Goal: Task Accomplishment & Management: Complete application form

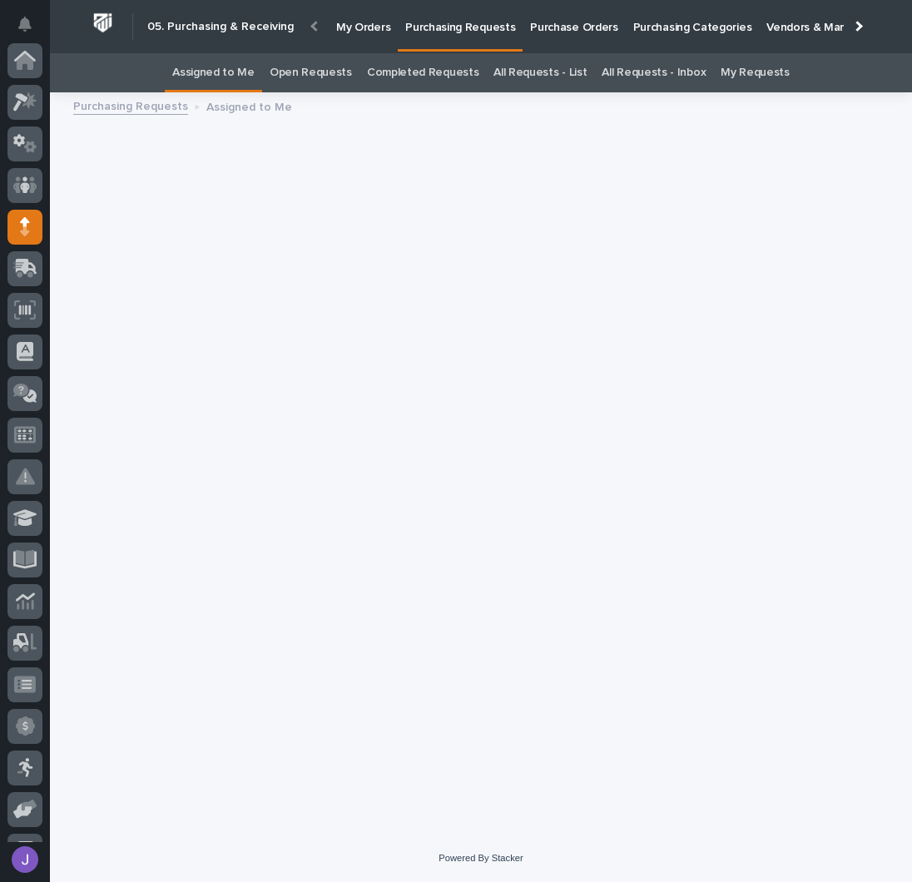
scroll to position [166, 0]
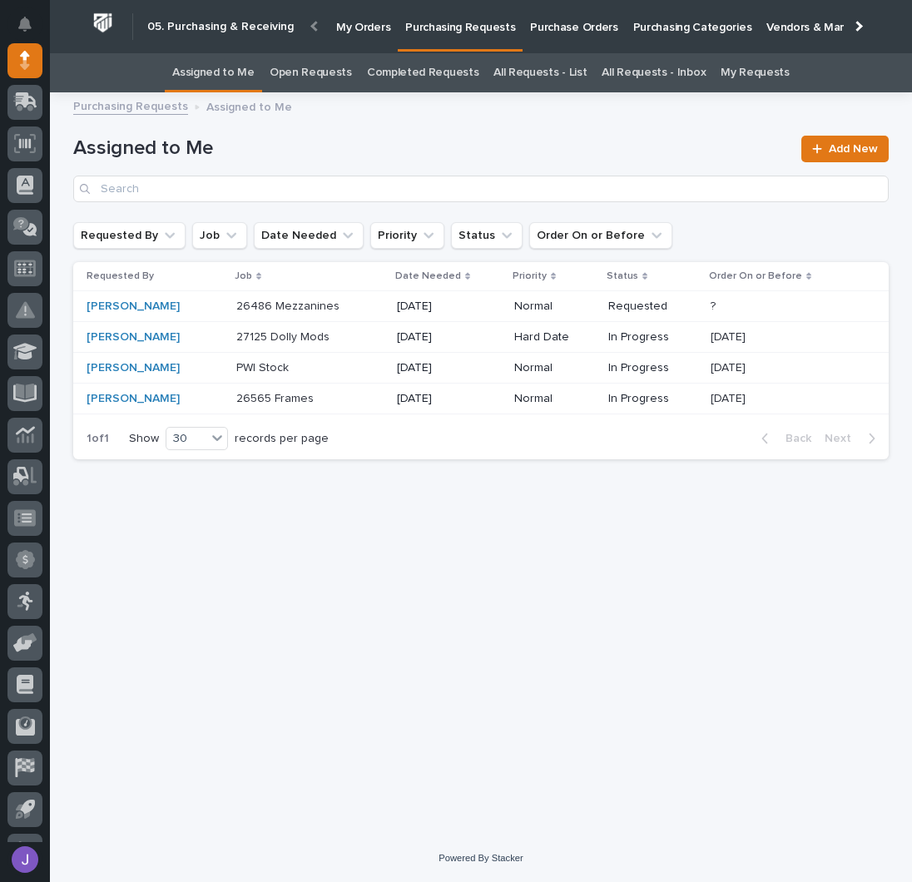
click at [463, 146] on h1 "Assigned to Me" at bounding box center [432, 148] width 718 height 24
click at [550, 28] on p "Purchase Orders" at bounding box center [573, 17] width 87 height 35
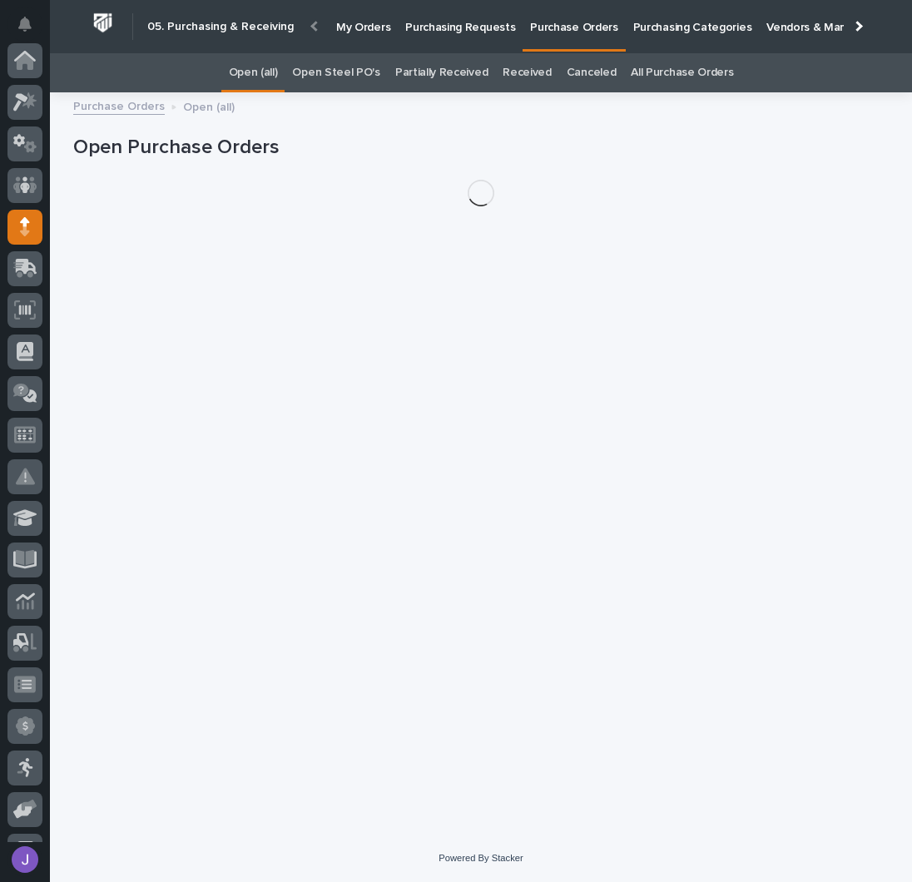
scroll to position [166, 0]
click at [378, 67] on div "Open Steel PO's" at bounding box center [336, 72] width 102 height 39
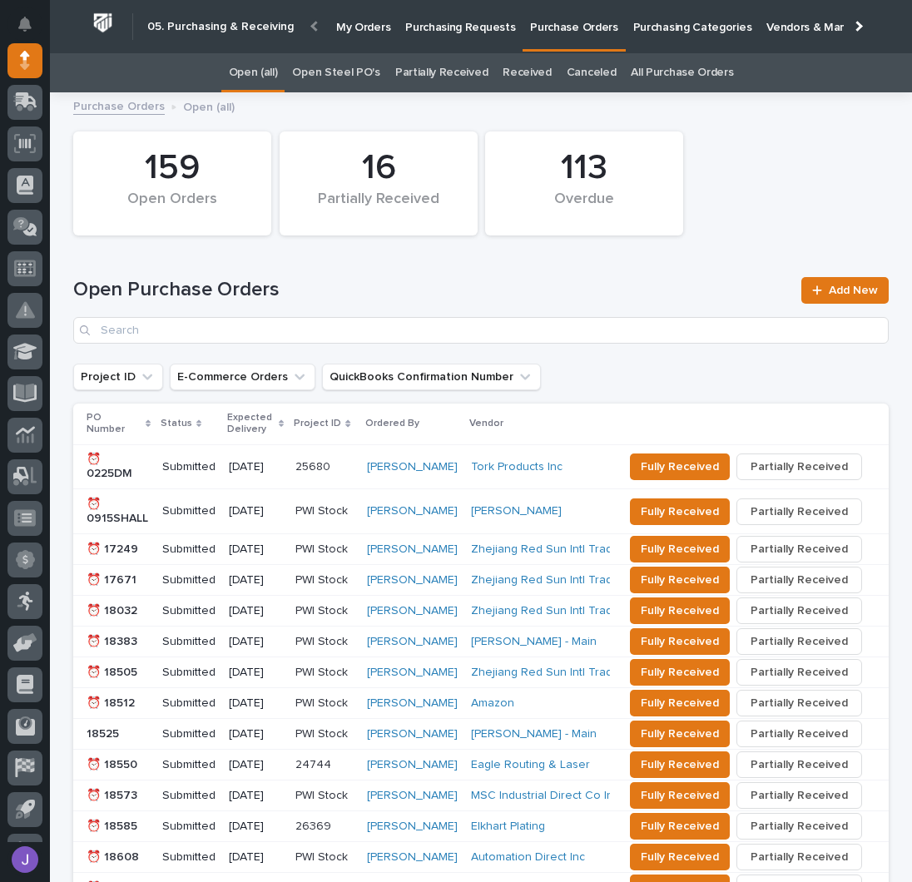
click at [350, 82] on link "Open Steel PO's" at bounding box center [335, 72] width 87 height 39
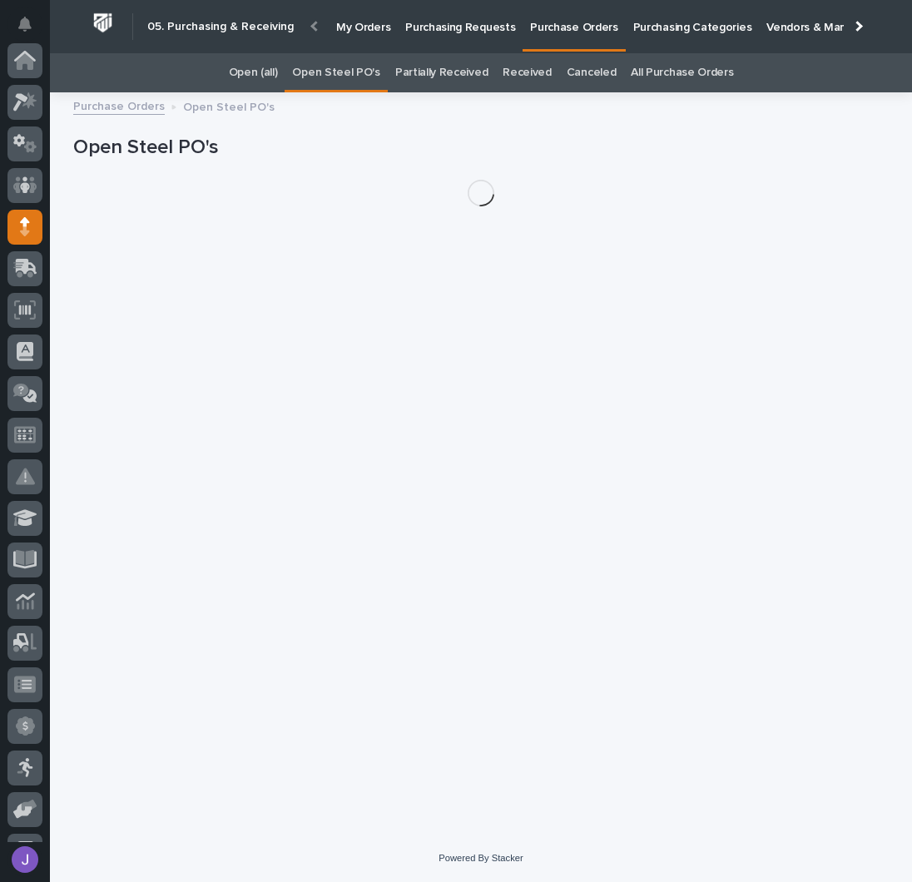
scroll to position [166, 0]
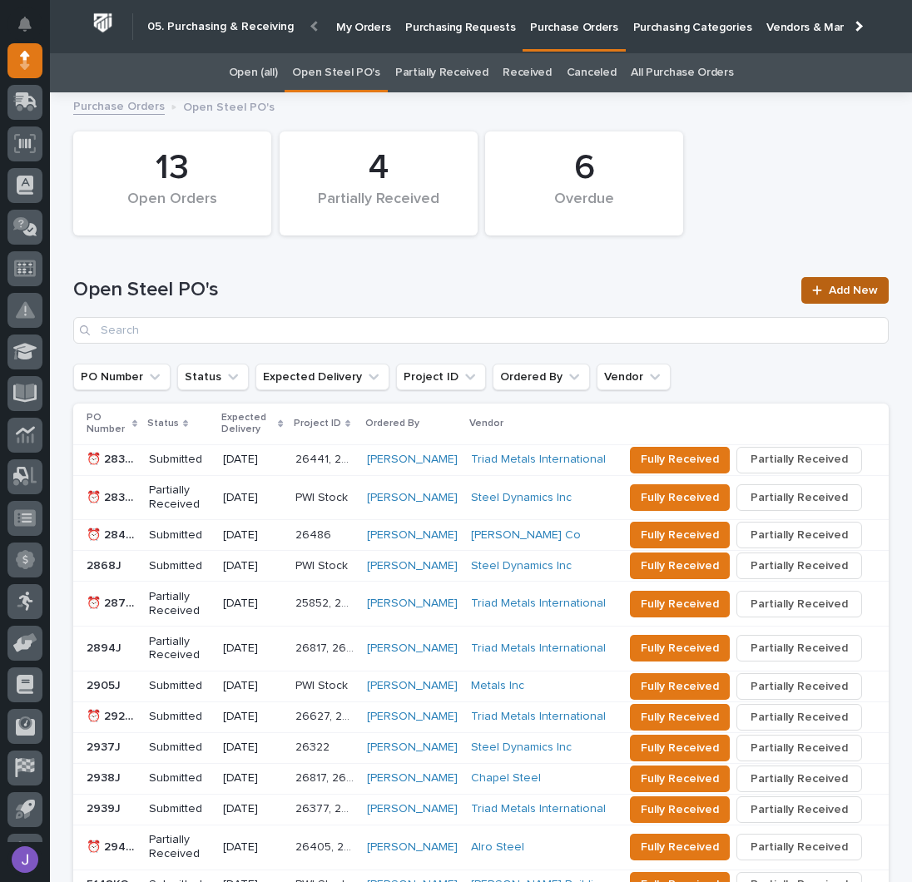
click at [829, 290] on span "Add New" at bounding box center [853, 291] width 49 height 12
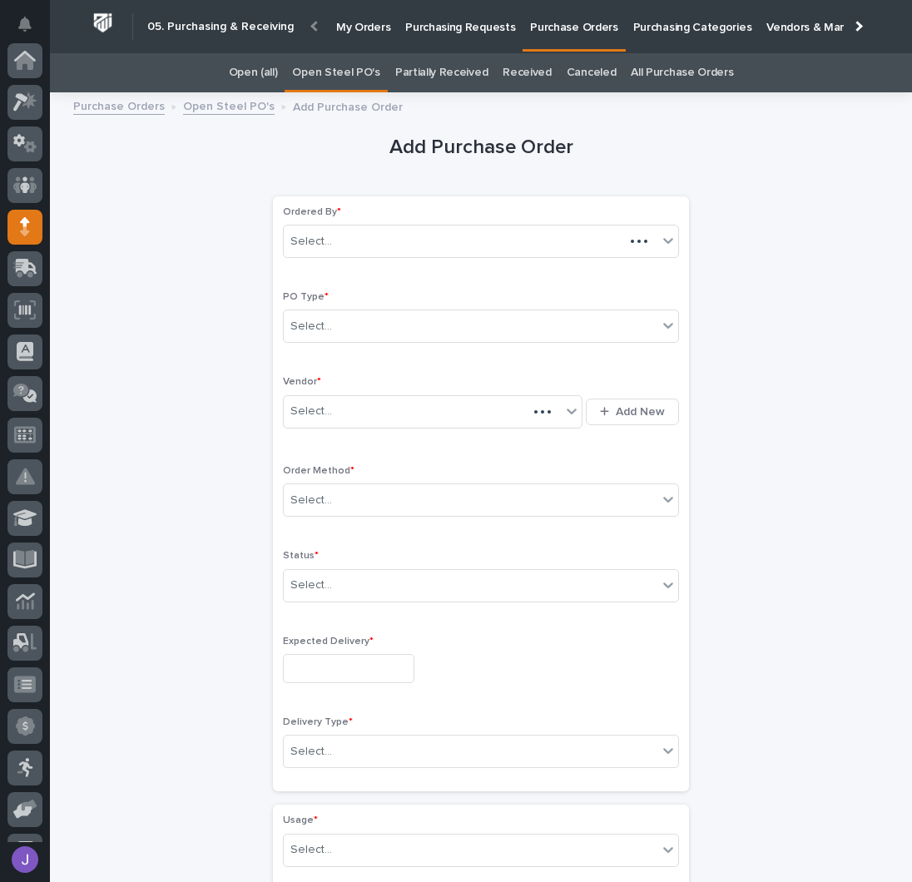
scroll to position [166, 0]
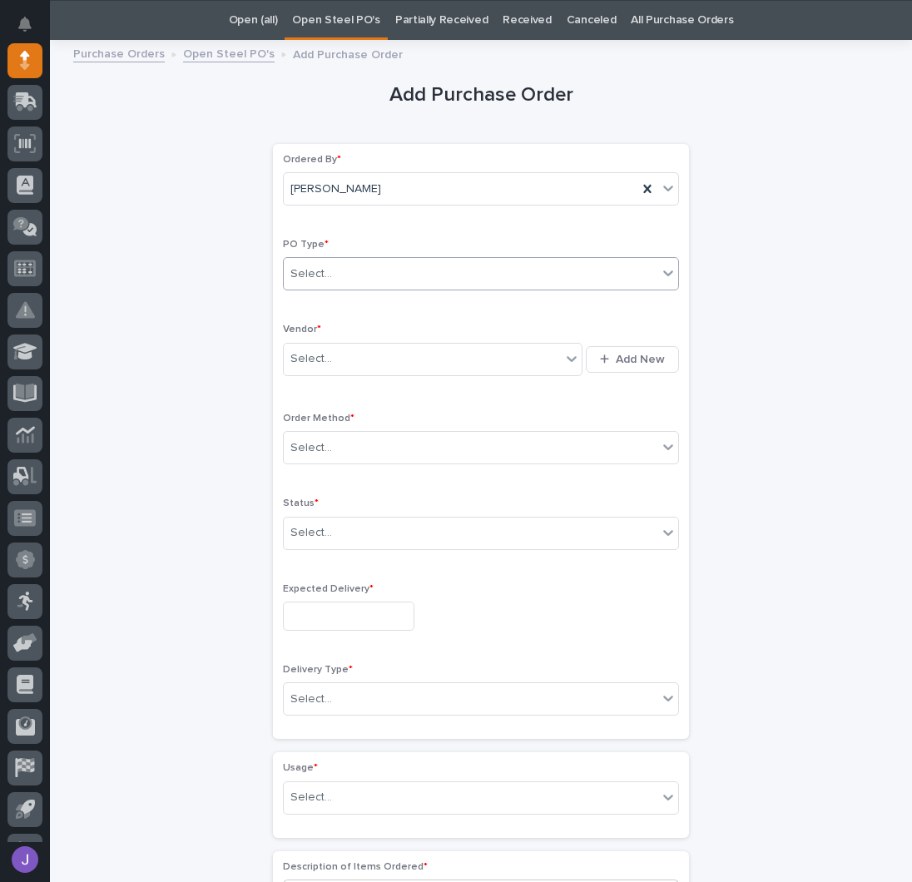
click at [350, 270] on div "Select..." at bounding box center [471, 273] width 374 height 27
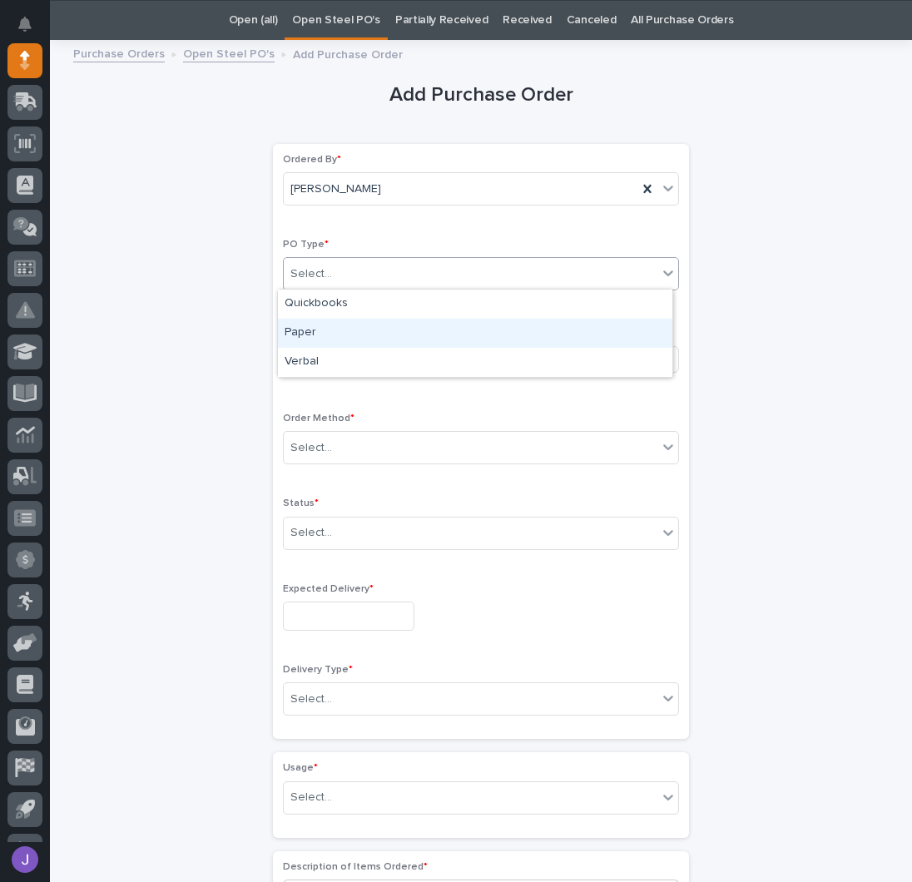
click at [323, 319] on div "Paper" at bounding box center [475, 333] width 394 height 29
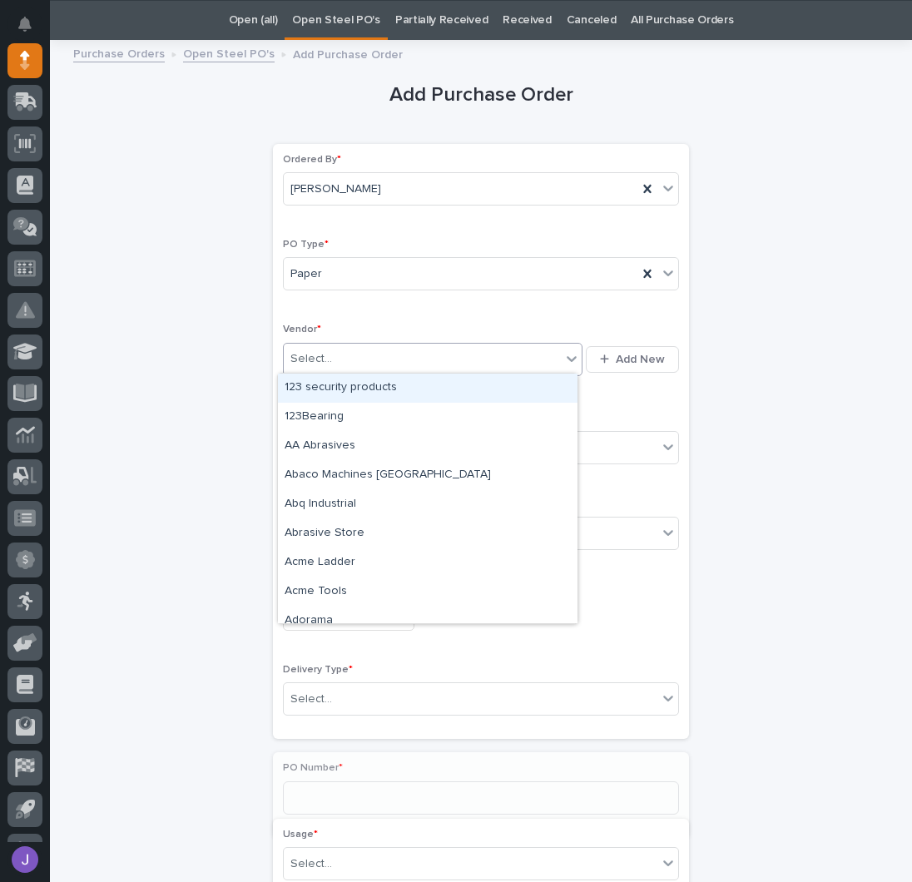
click at [308, 364] on div "Select..." at bounding box center [311, 358] width 42 height 17
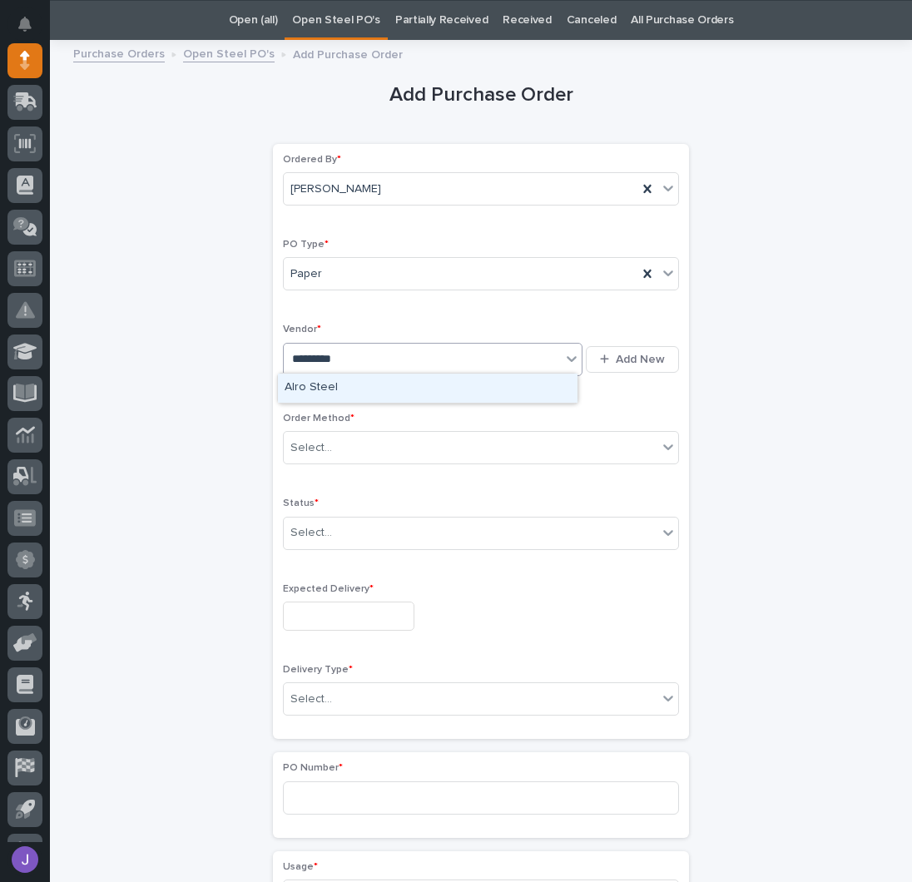
type input "**********"
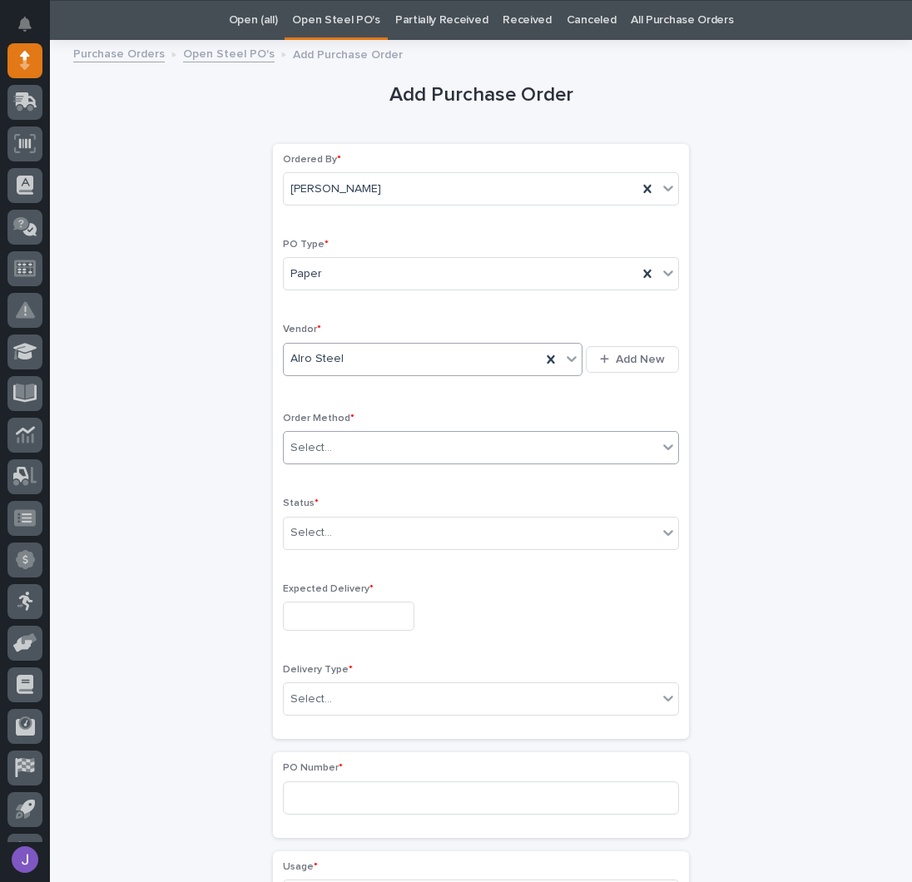
click at [334, 454] on div at bounding box center [335, 448] width 2 height 21
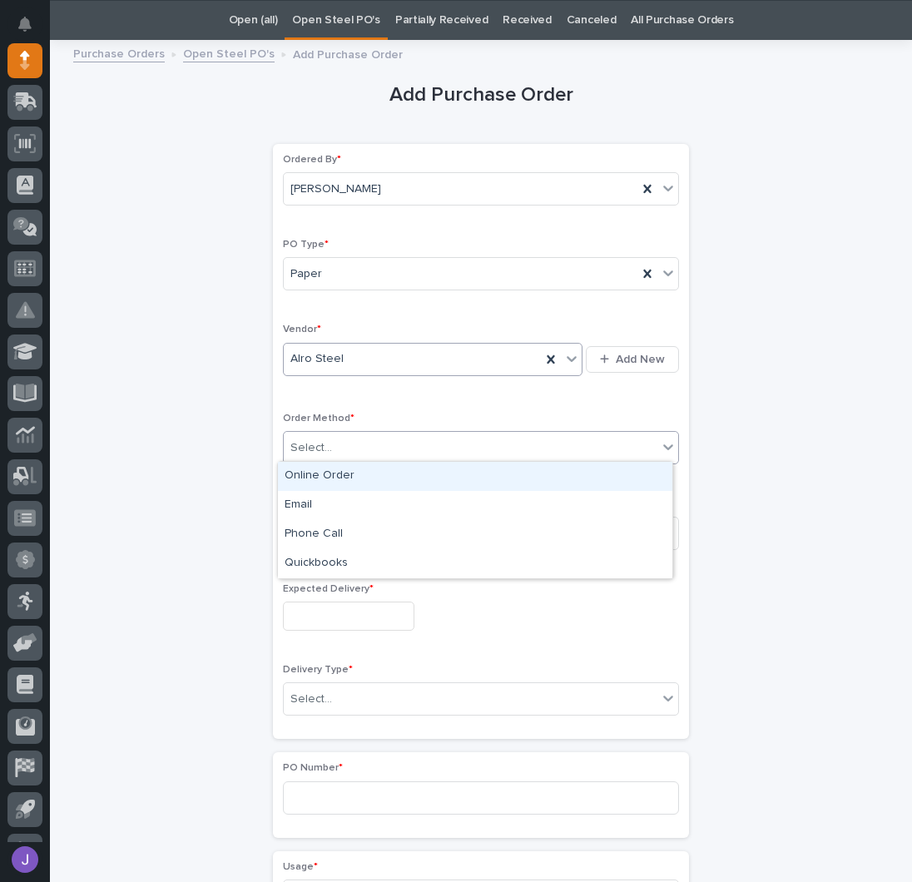
click at [308, 482] on div "Online Order" at bounding box center [475, 476] width 394 height 29
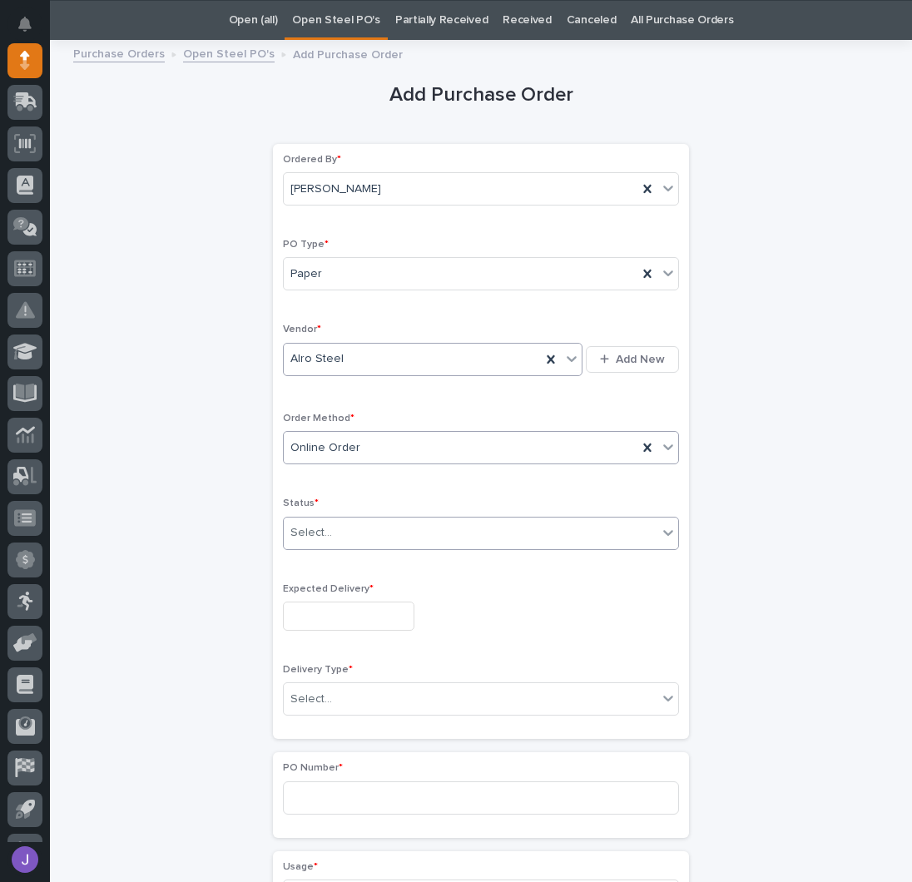
click at [305, 530] on div "Select..." at bounding box center [311, 532] width 42 height 17
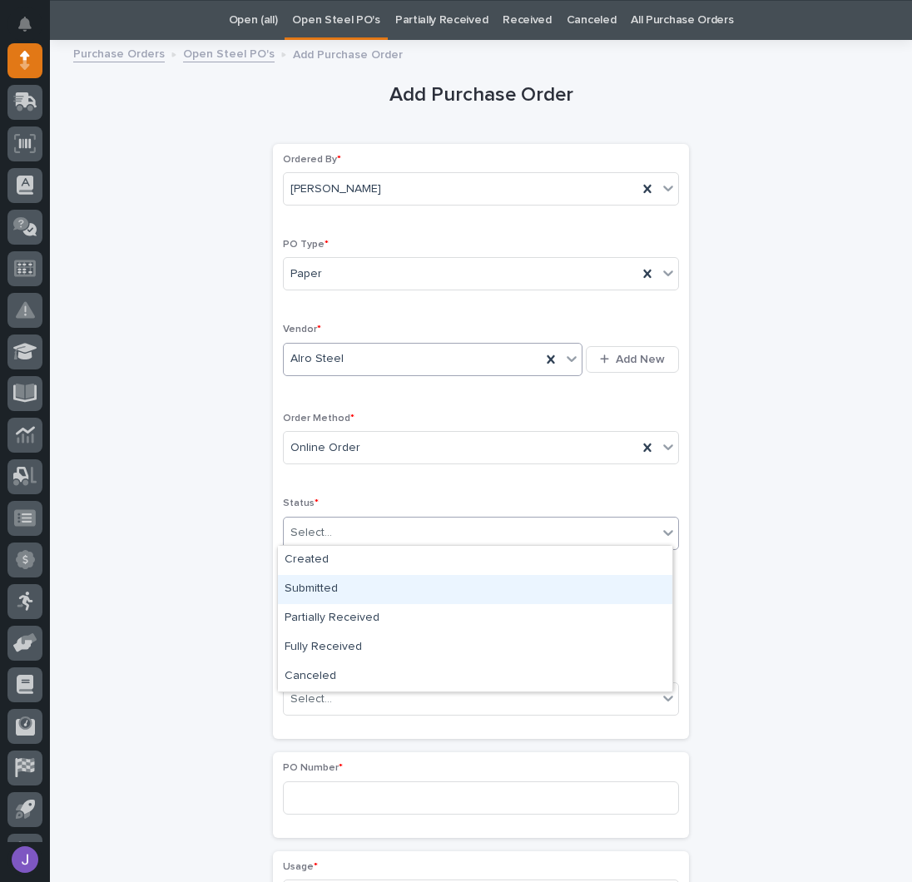
click at [306, 582] on div "Submitted" at bounding box center [475, 589] width 394 height 29
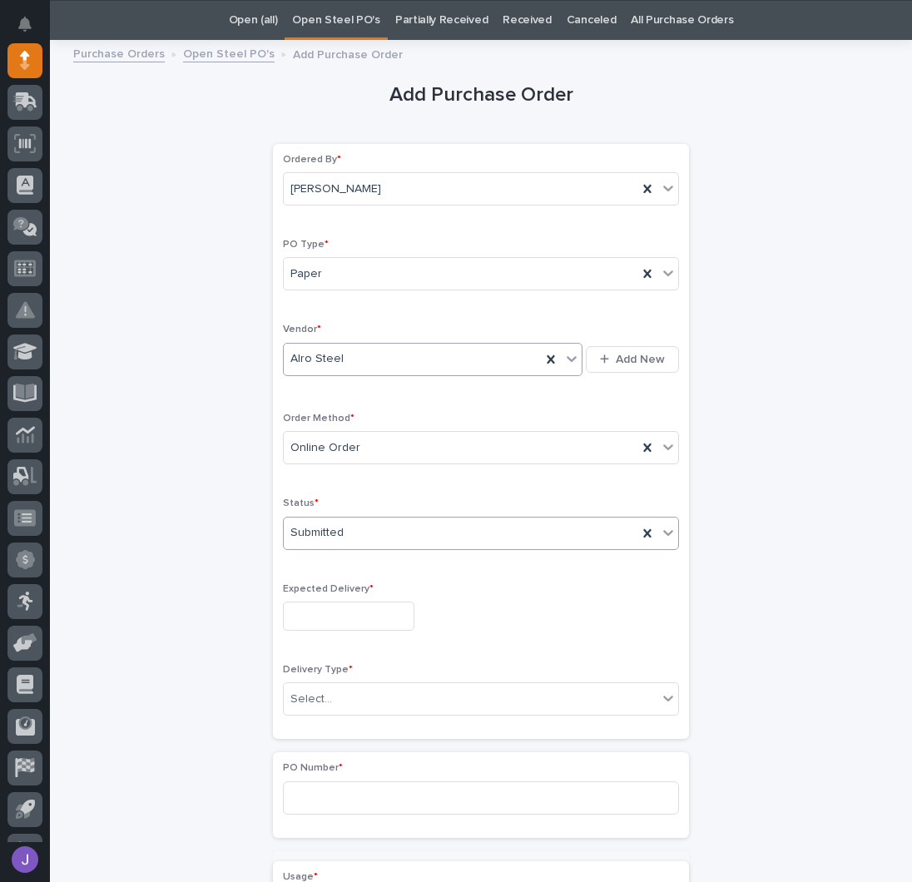
click at [325, 615] on input "text" at bounding box center [348, 615] width 131 height 29
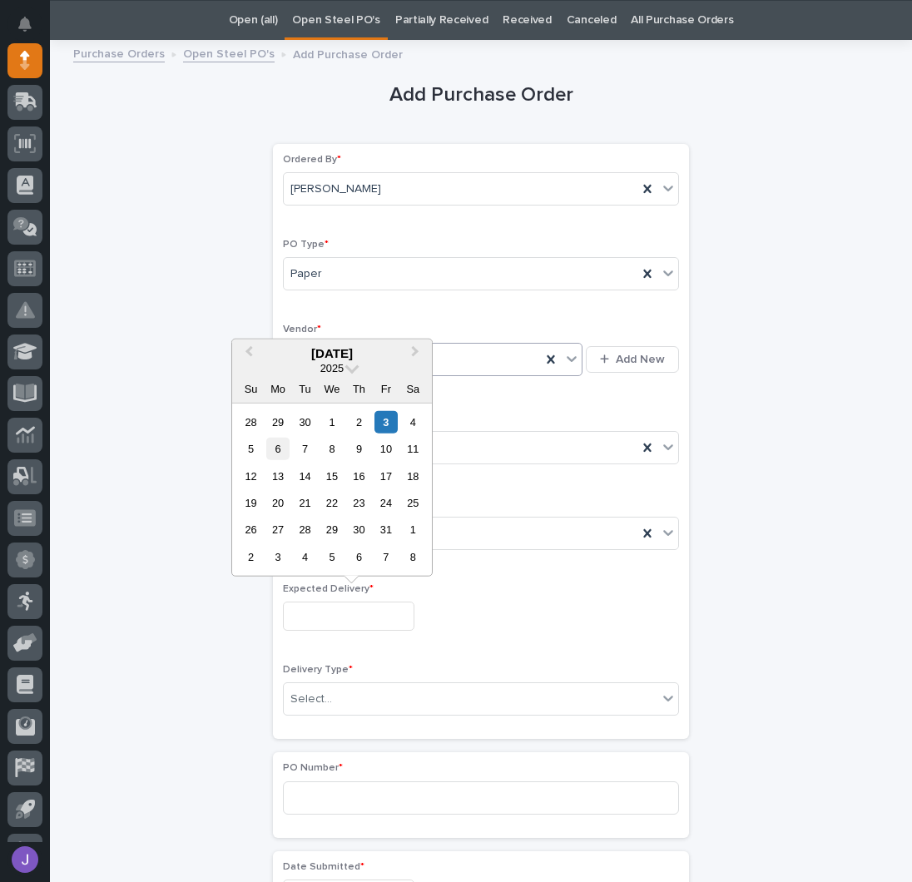
click at [281, 455] on div "6" at bounding box center [277, 449] width 22 height 22
type input "**********"
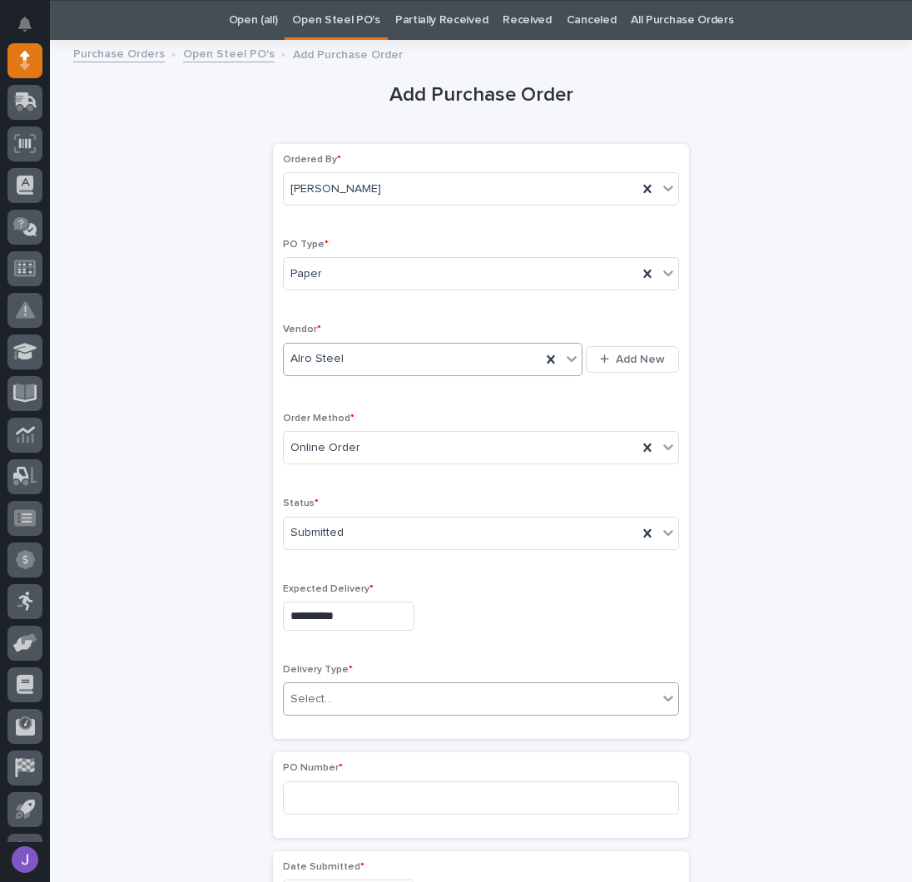
click at [320, 691] on div "Select..." at bounding box center [311, 699] width 42 height 17
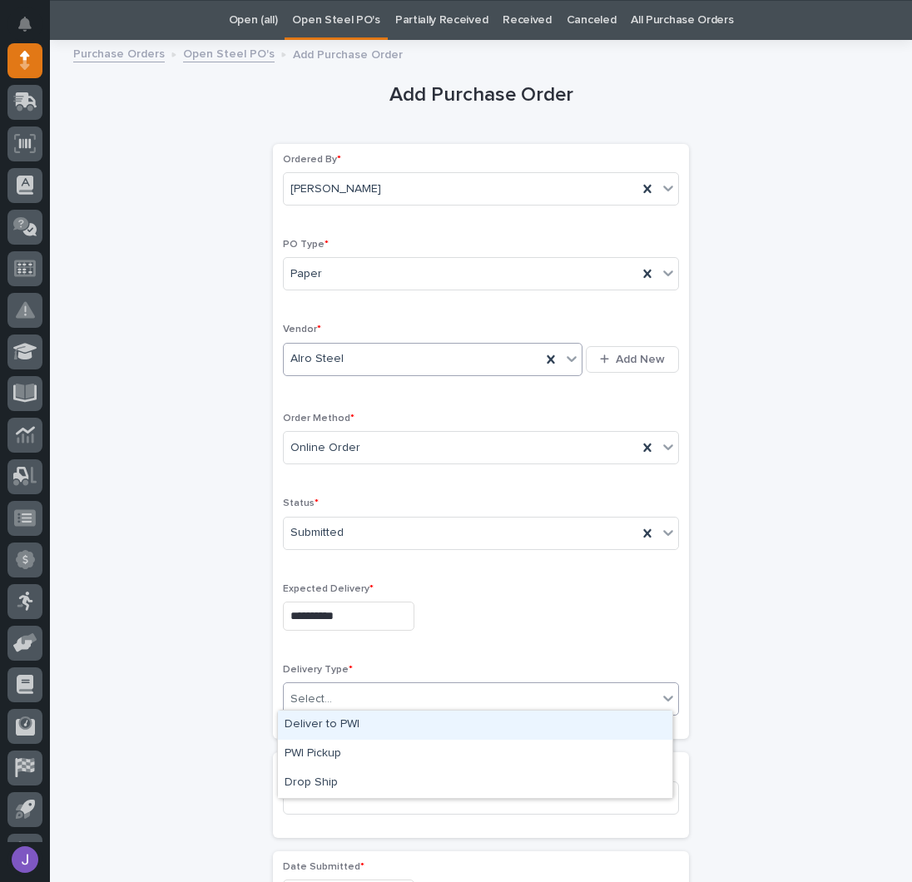
click at [333, 719] on div "Deliver to PWI" at bounding box center [475, 724] width 394 height 29
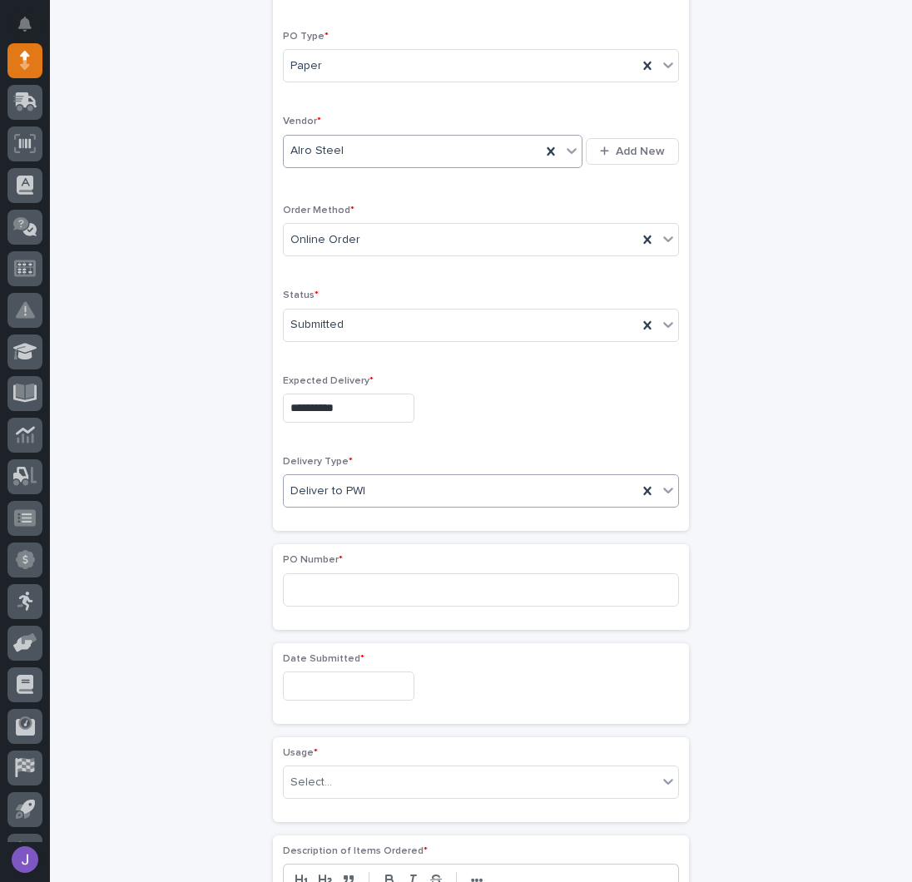
scroll to position [385, 0]
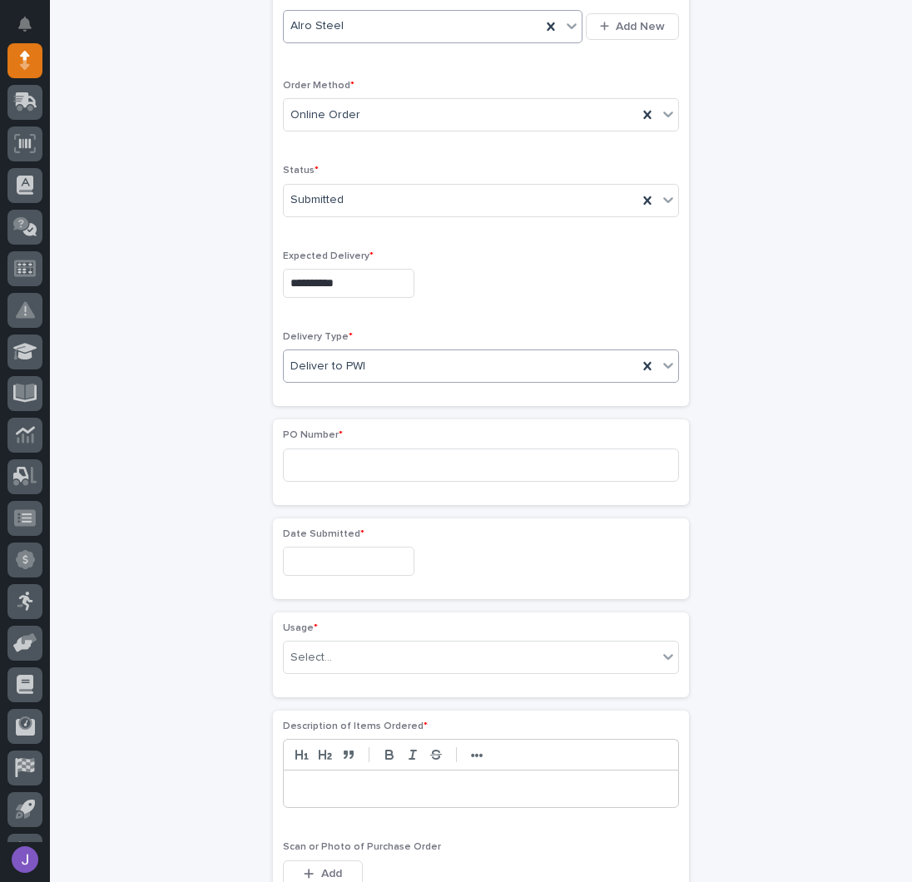
click at [313, 552] on input "text" at bounding box center [348, 561] width 131 height 29
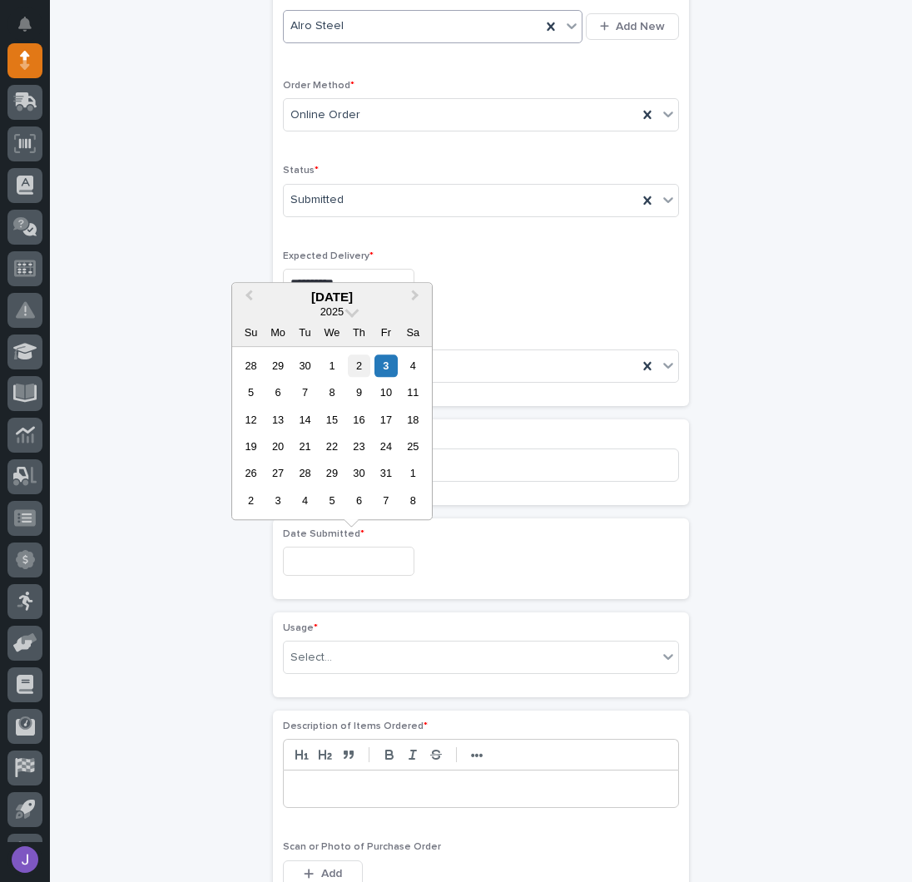
click at [361, 374] on div "2" at bounding box center [359, 365] width 22 height 22
type input "**********"
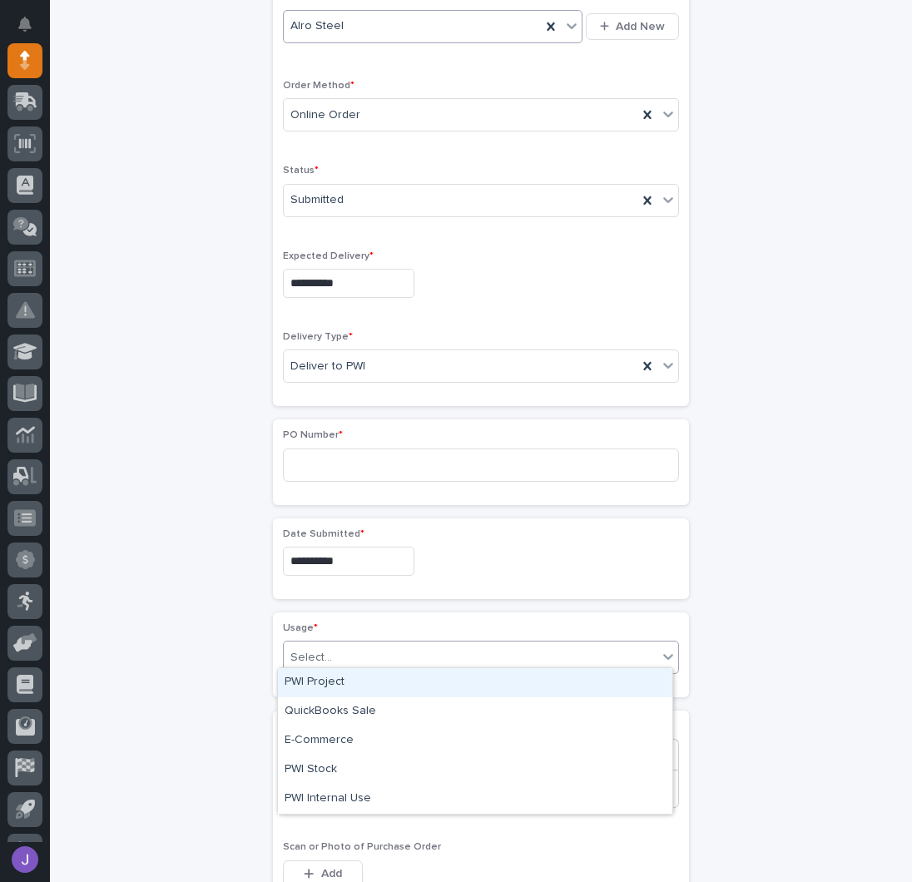
click at [328, 651] on div "Select..." at bounding box center [471, 657] width 374 height 27
click at [325, 688] on div "PWI Project" at bounding box center [475, 682] width 394 height 29
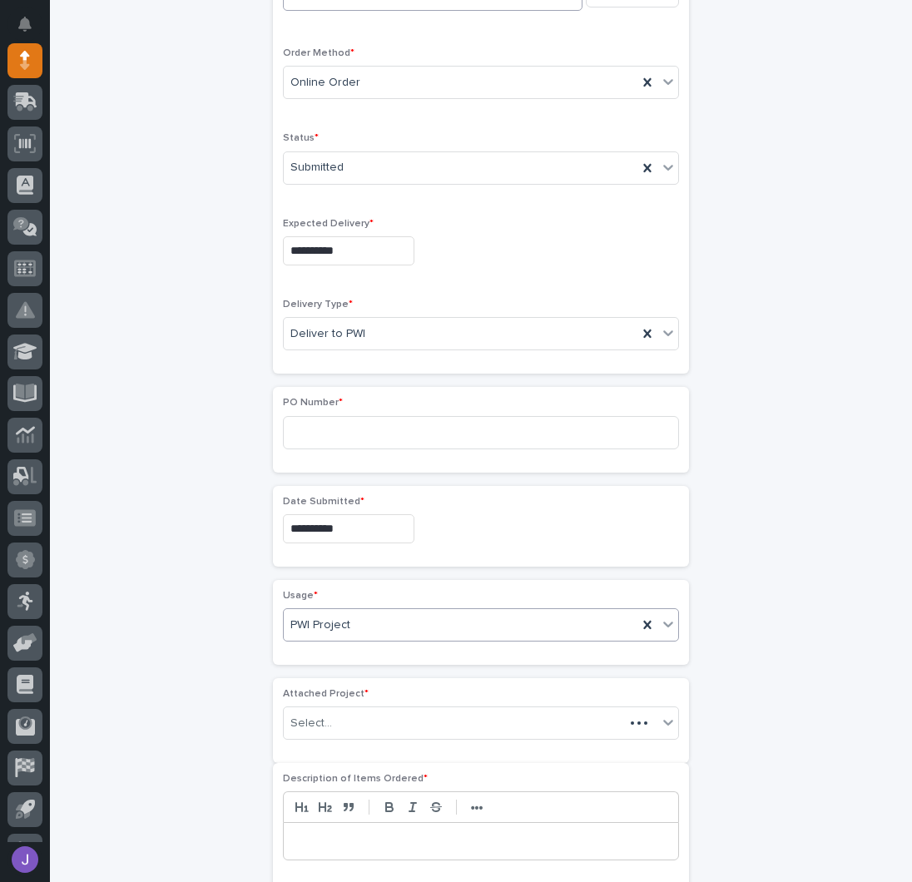
scroll to position [434, 0]
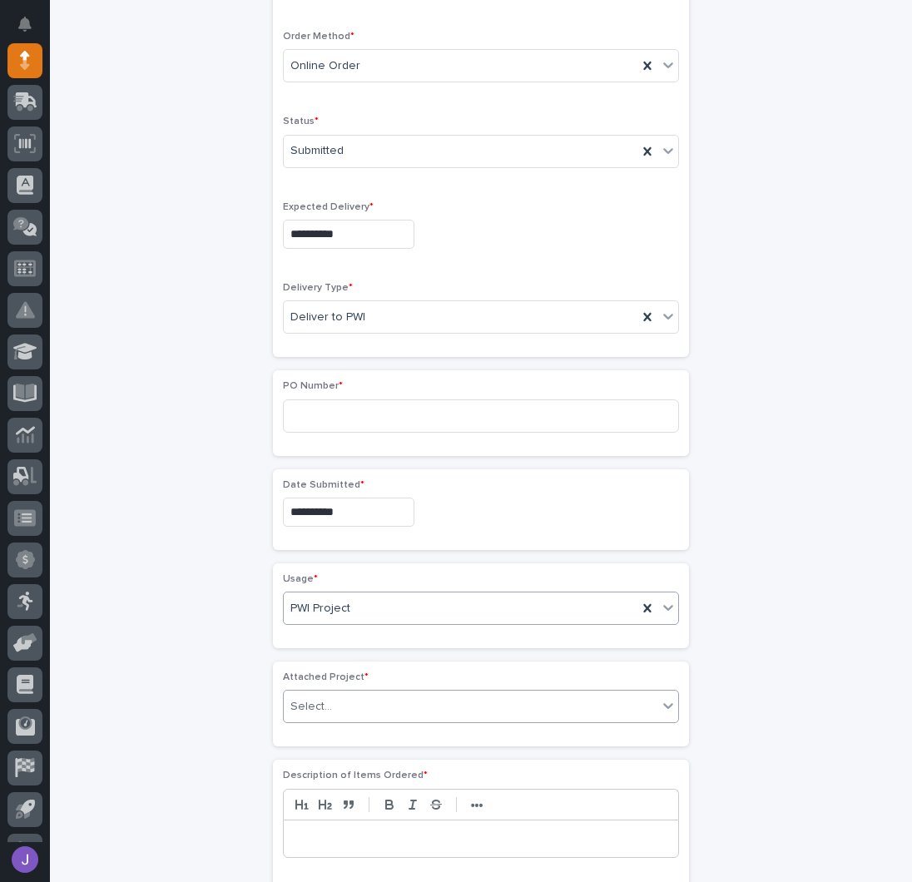
click at [320, 698] on div "Select..." at bounding box center [311, 706] width 42 height 17
type input "*****"
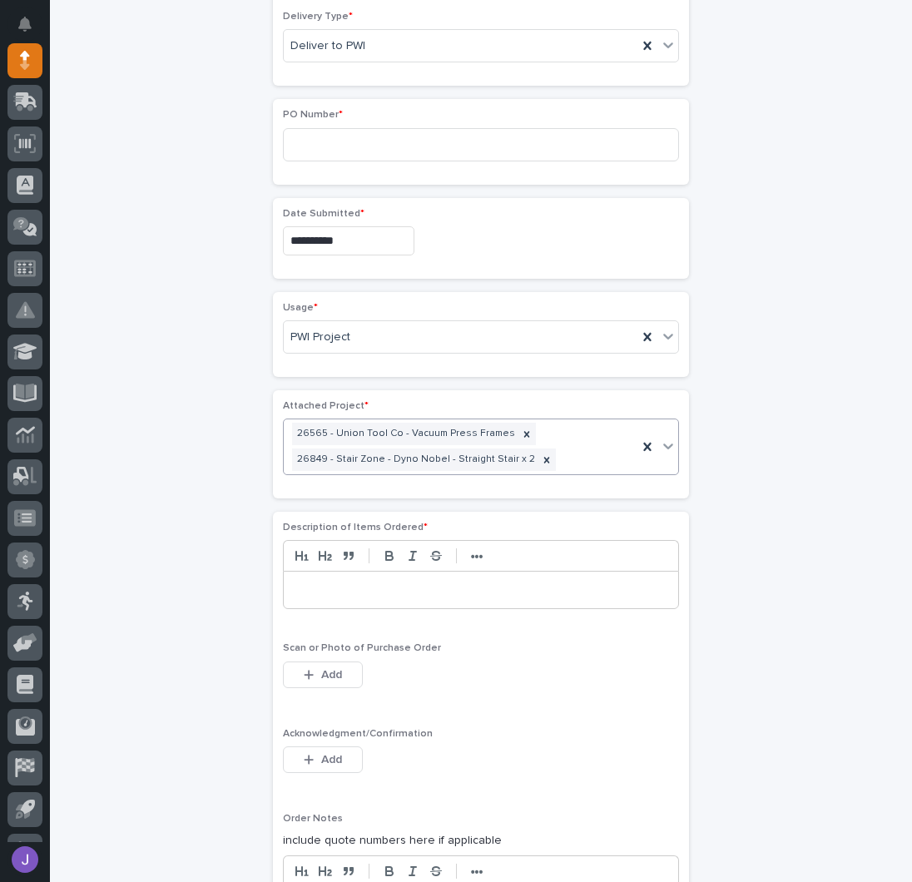
scroll to position [889, 0]
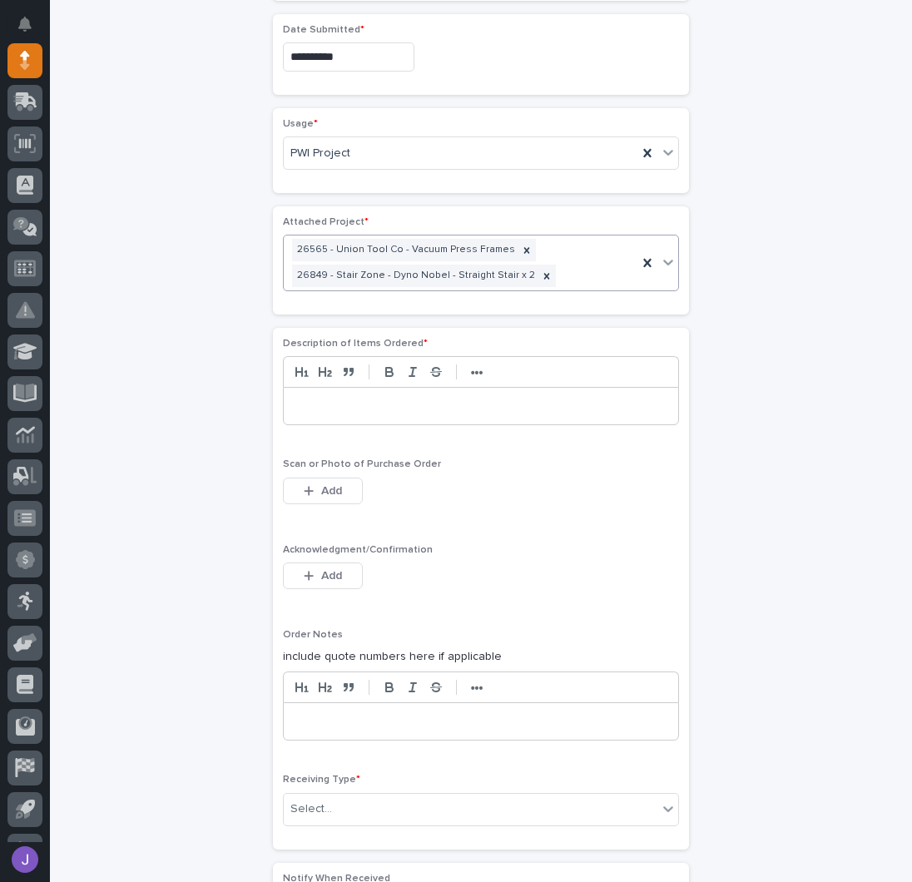
click at [344, 402] on p at bounding box center [480, 406] width 369 height 17
click at [304, 572] on icon "button" at bounding box center [308, 575] width 9 height 9
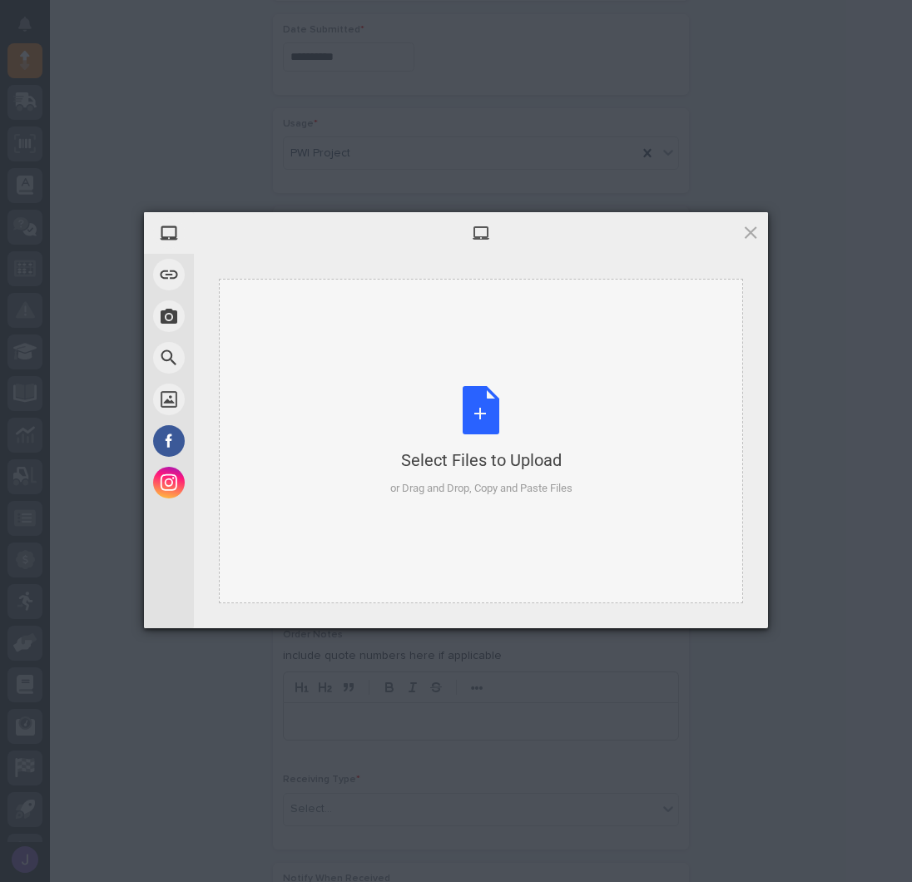
click at [482, 423] on div "Select Files to Upload or Drag and Drop, Copy and Paste Files" at bounding box center [481, 441] width 182 height 111
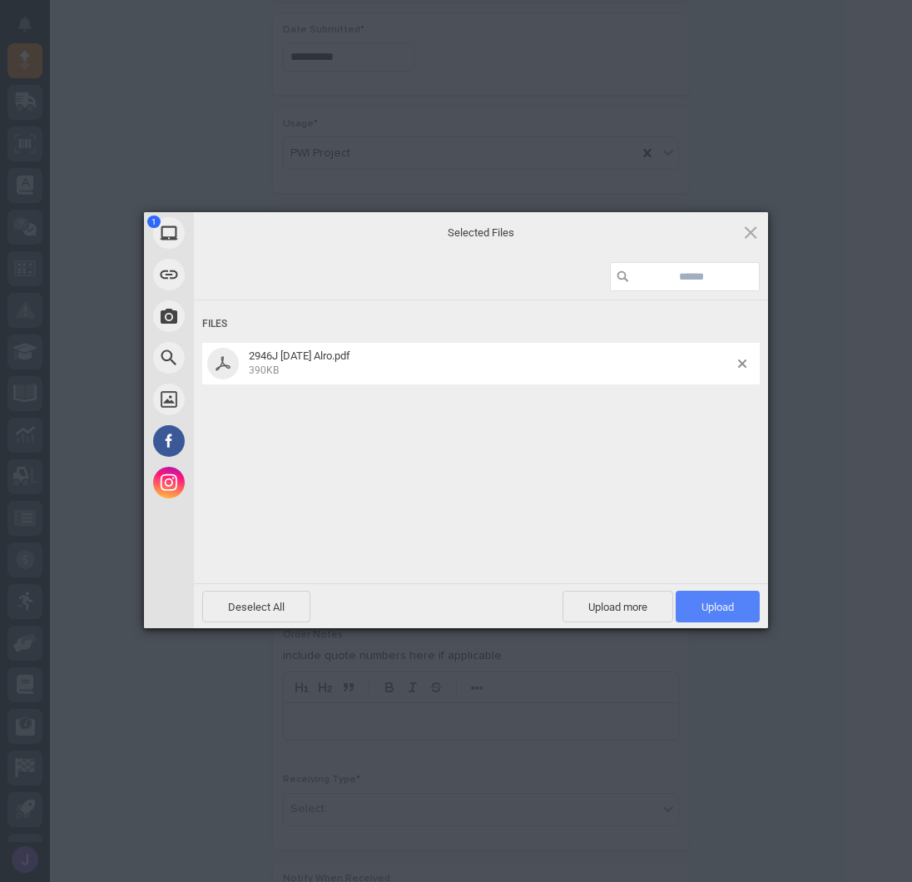
click at [727, 608] on span "Upload 1" at bounding box center [717, 607] width 32 height 12
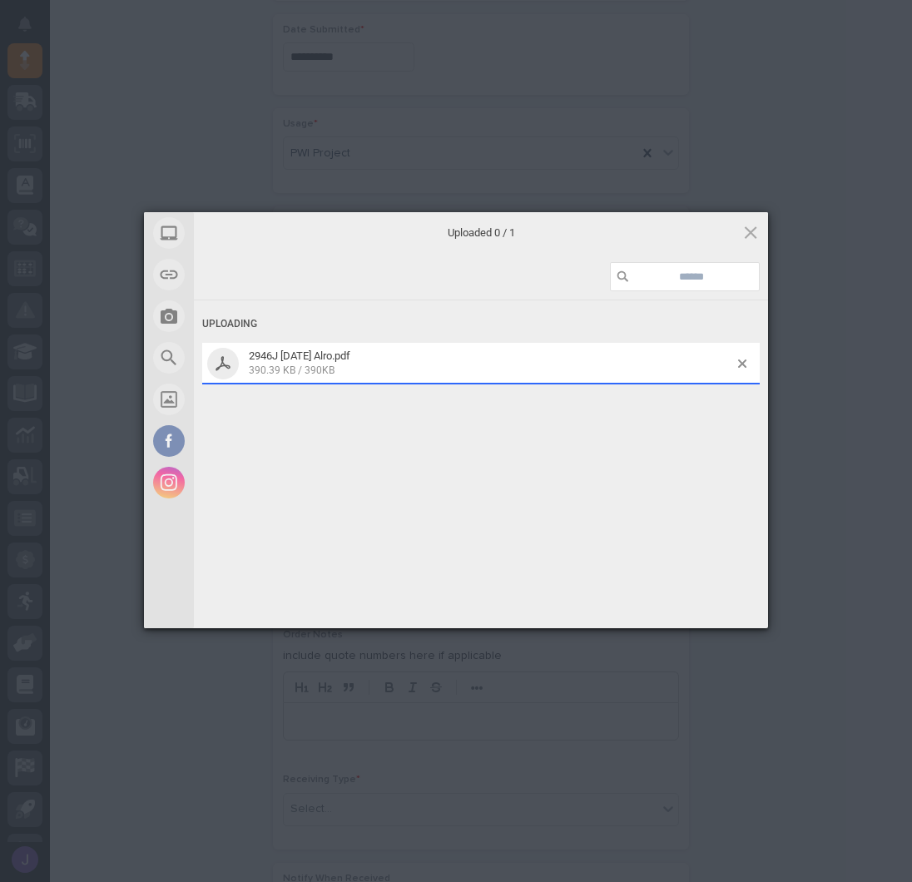
scroll to position [919, 0]
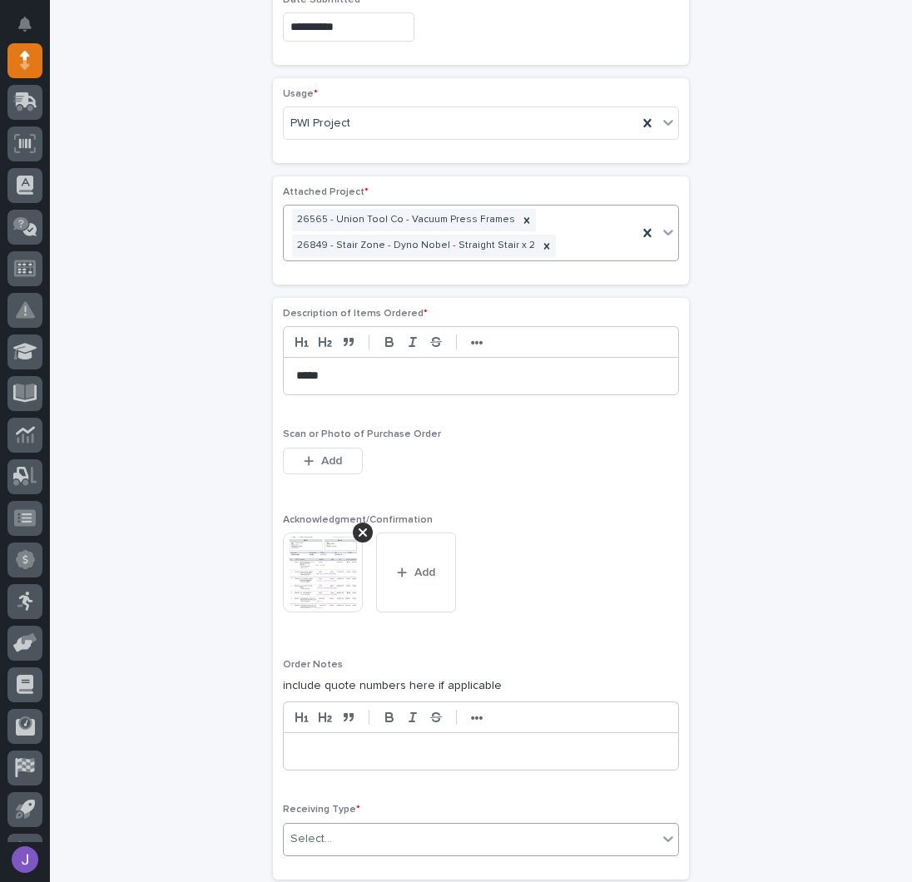
click at [300, 830] on div "Select..." at bounding box center [311, 838] width 42 height 17
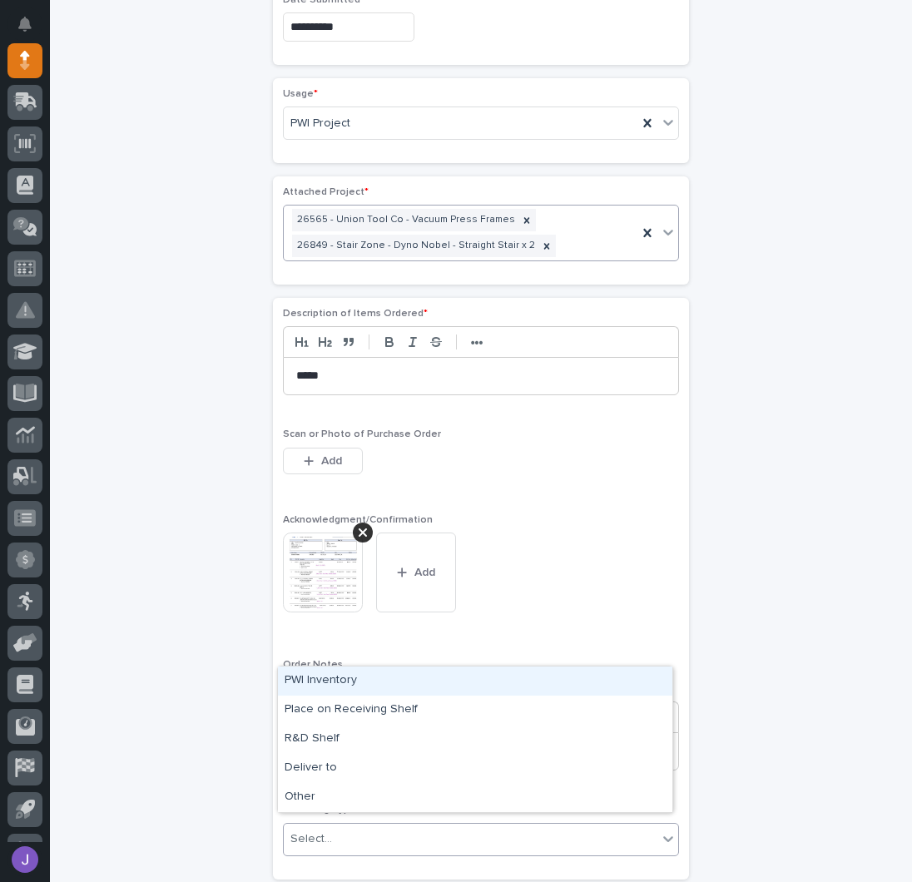
click at [340, 682] on div "PWI Inventory" at bounding box center [475, 680] width 394 height 29
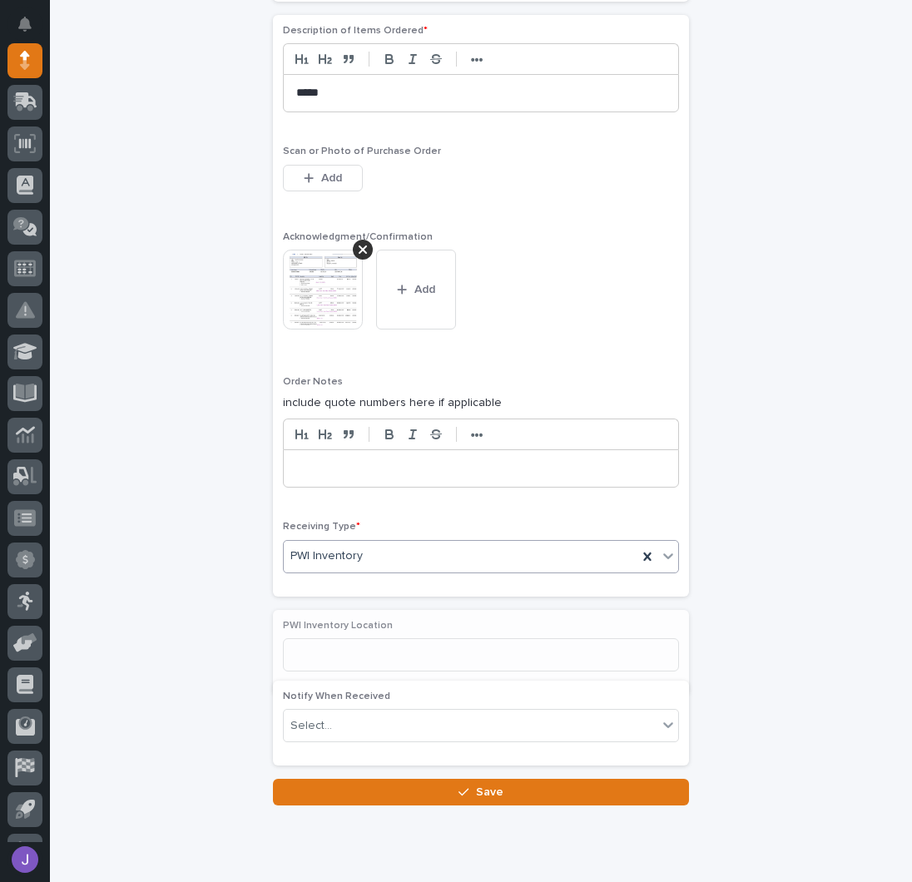
scroll to position [1210, 0]
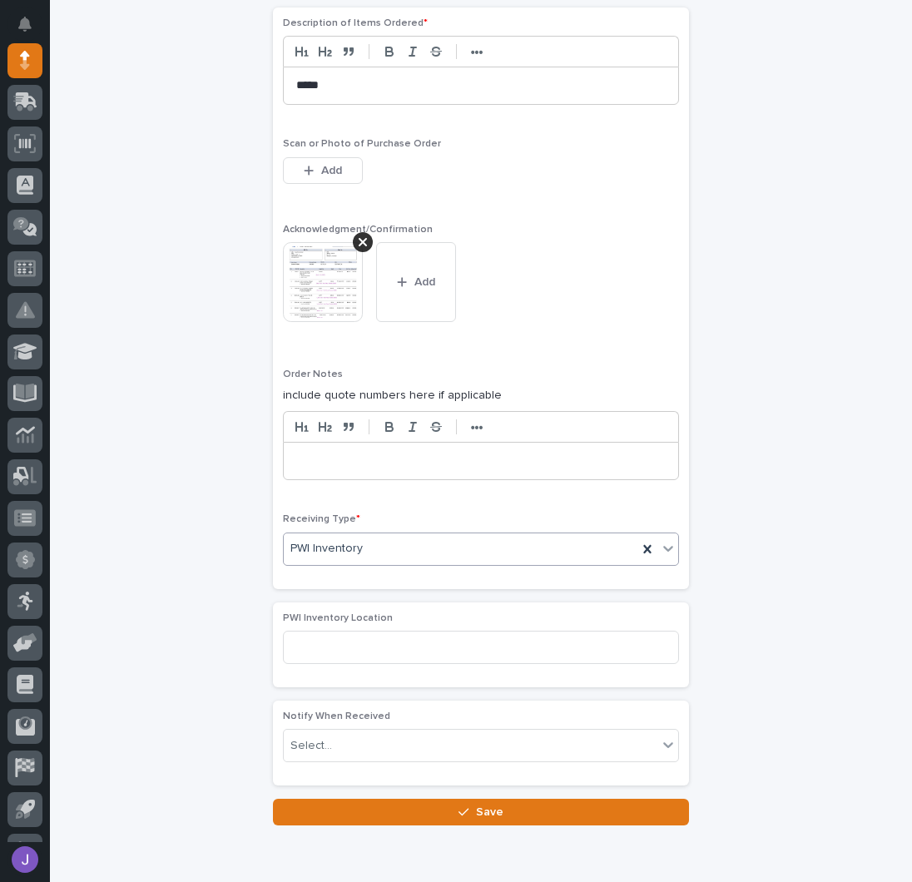
click at [311, 799] on button "Save" at bounding box center [481, 812] width 416 height 27
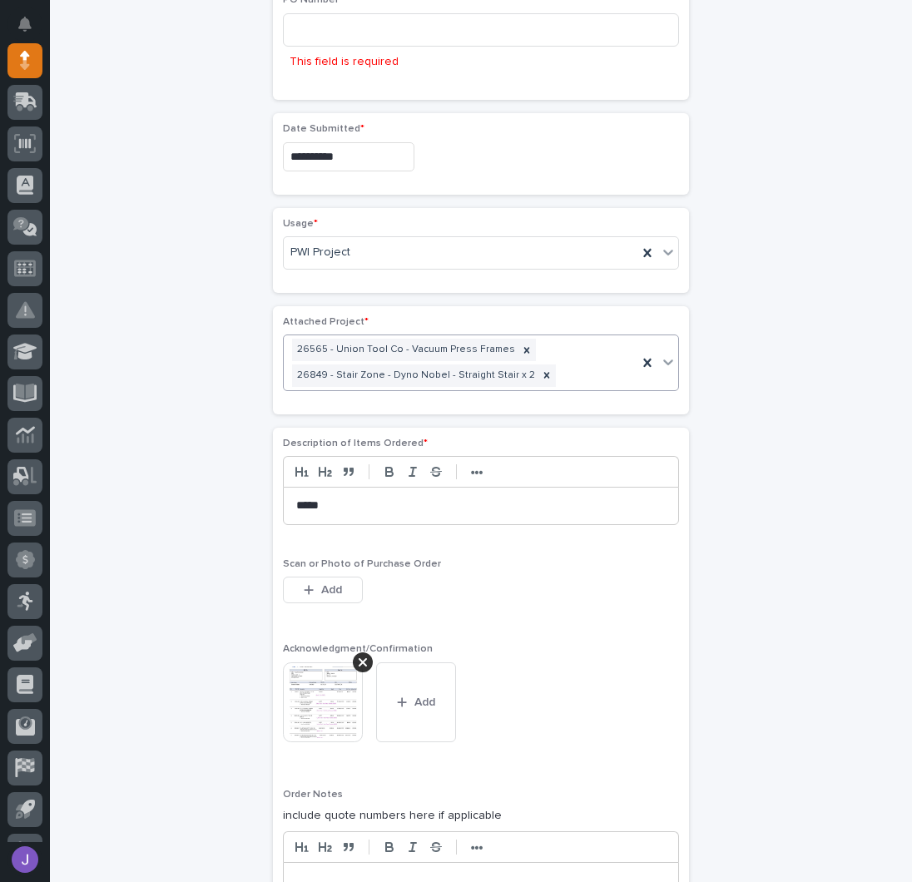
scroll to position [710, 0]
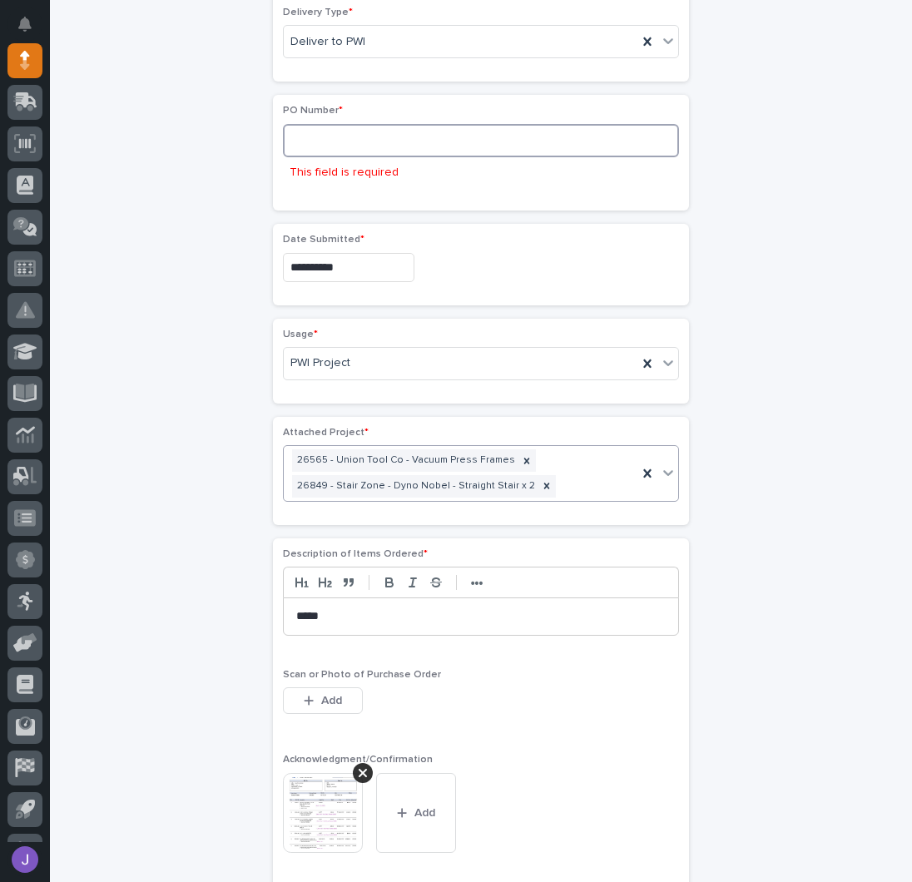
click at [349, 146] on input at bounding box center [481, 140] width 396 height 33
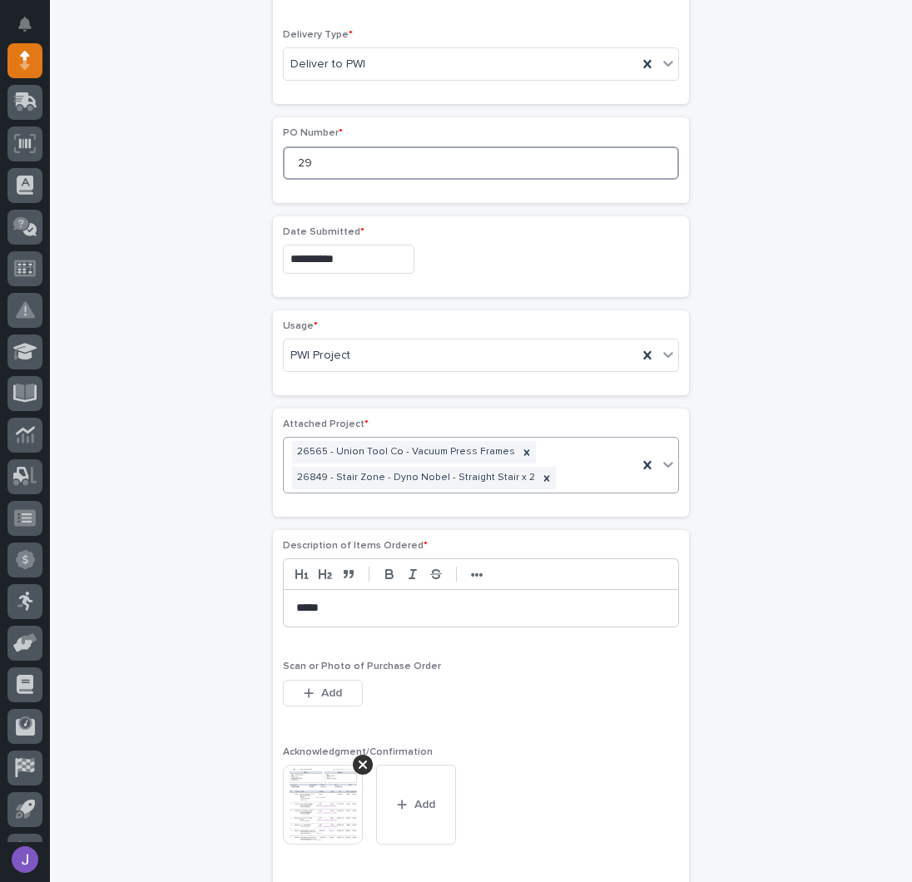
scroll to position [682, 0]
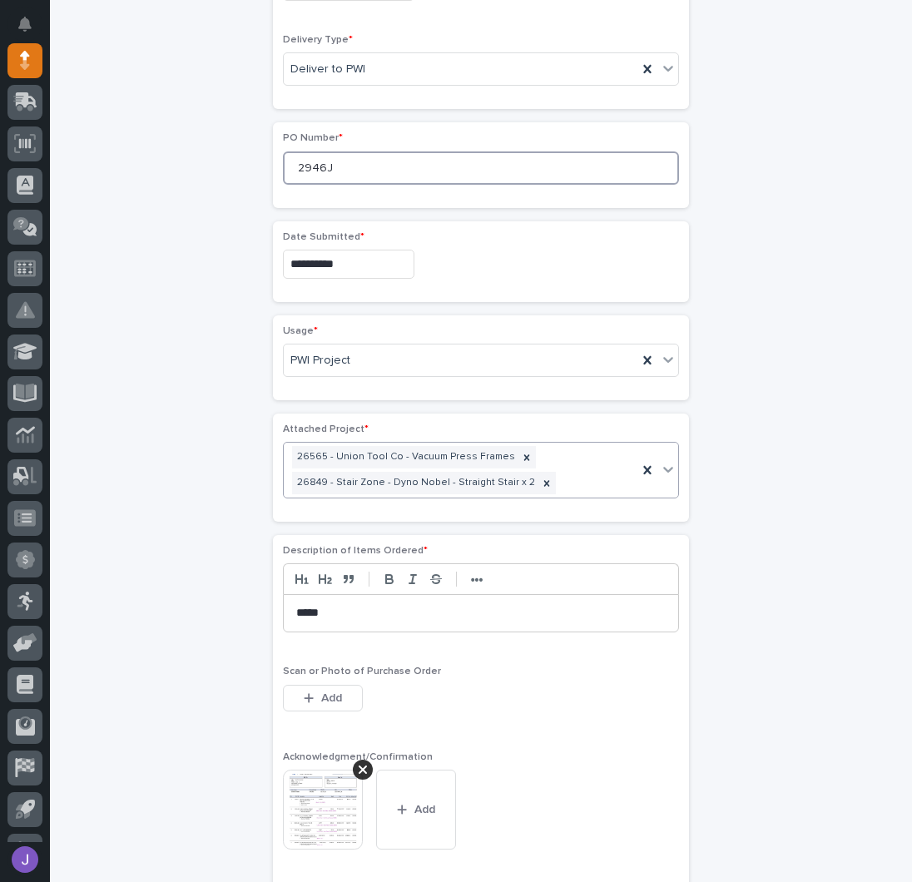
type input "2946J"
click at [202, 285] on div "**********" at bounding box center [480, 386] width 815 height 1933
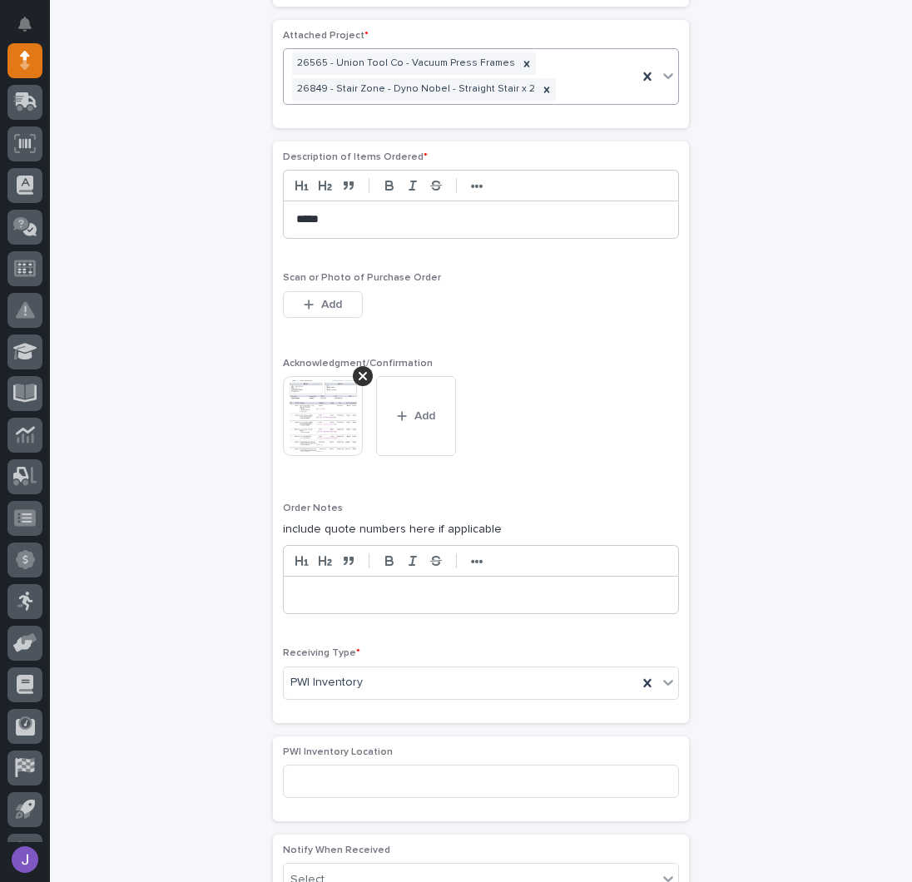
scroll to position [1272, 0]
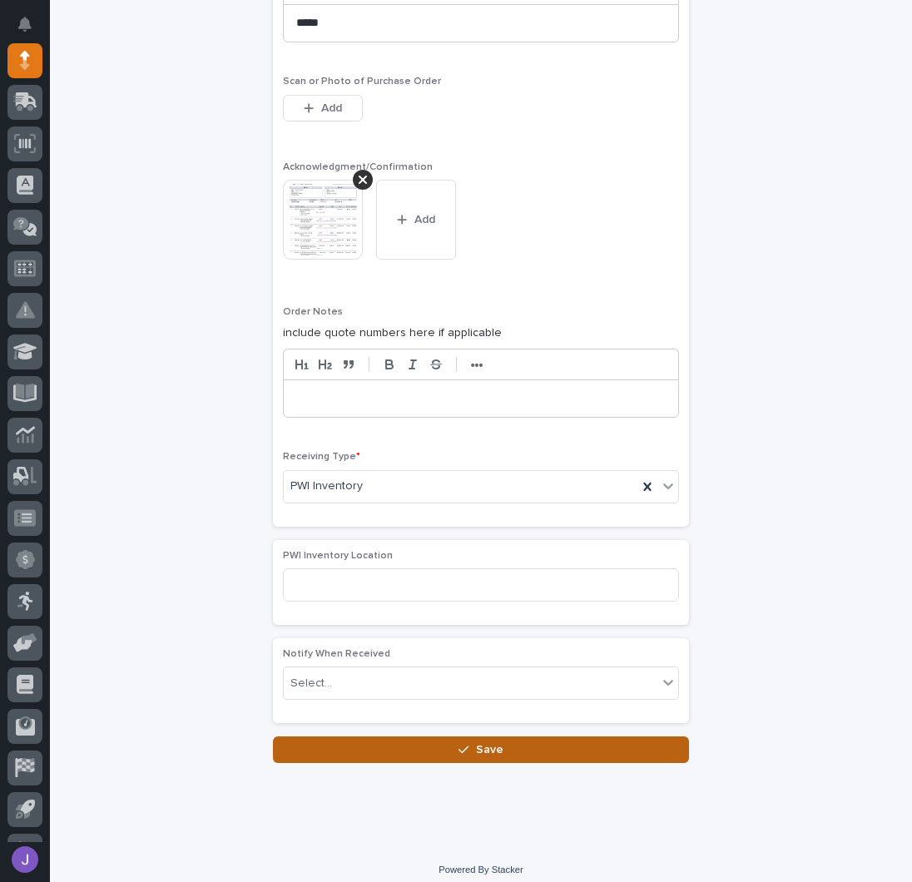
click at [331, 736] on button "Save" at bounding box center [481, 749] width 416 height 27
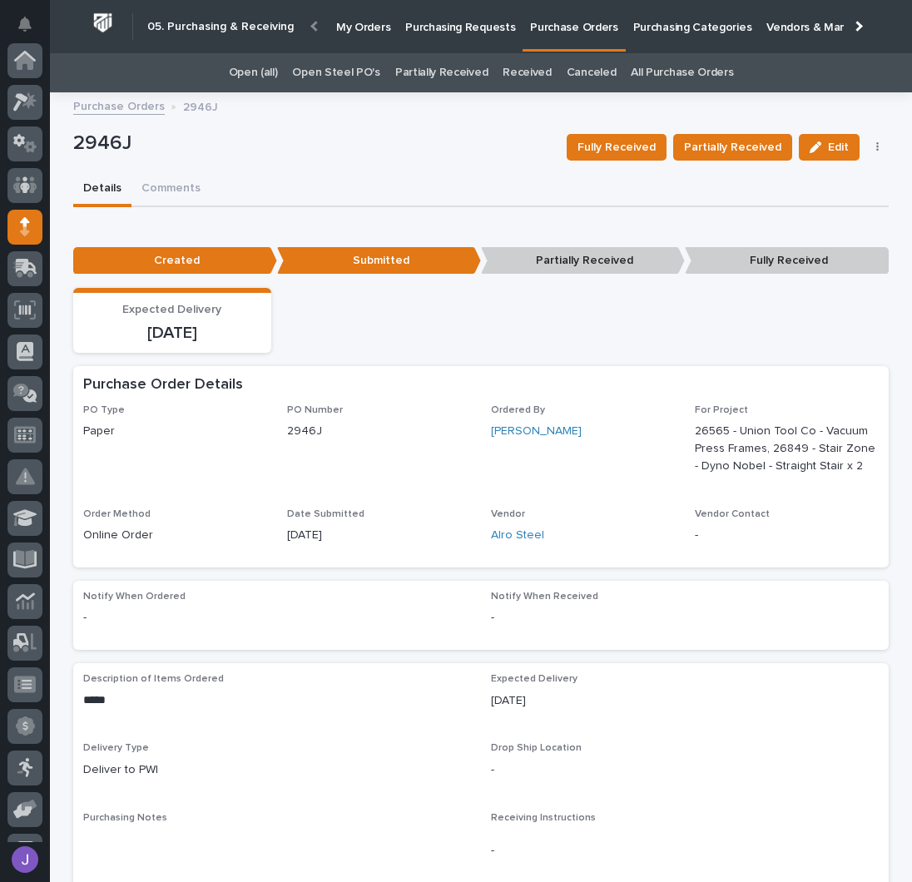
scroll to position [166, 0]
